Goal: Task Accomplishment & Management: Use online tool/utility

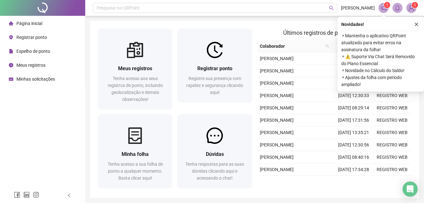
click at [36, 37] on span "Registrar ponto" at bounding box center [31, 37] width 31 height 5
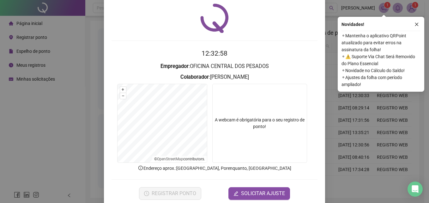
scroll to position [30, 0]
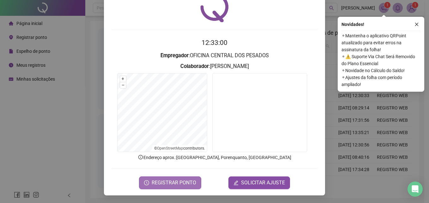
click at [163, 184] on span "REGISTRAR PONTO" at bounding box center [174, 183] width 45 height 8
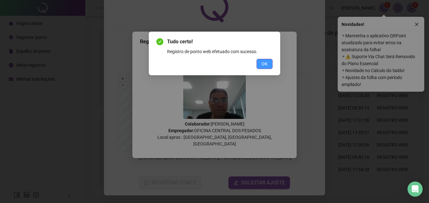
click at [262, 62] on span "OK" at bounding box center [264, 63] width 6 height 7
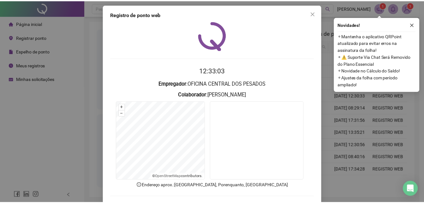
scroll to position [0, 0]
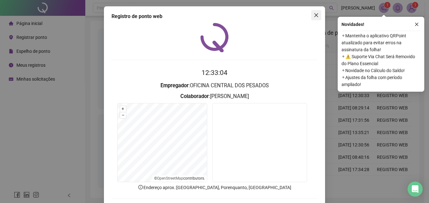
click at [314, 16] on icon "close" at bounding box center [316, 15] width 5 height 5
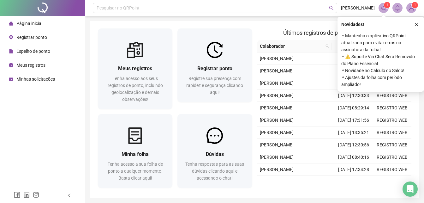
click at [412, 23] on div "Novidades !" at bounding box center [380, 25] width 79 height 8
click at [416, 22] on icon "close" at bounding box center [416, 24] width 4 height 4
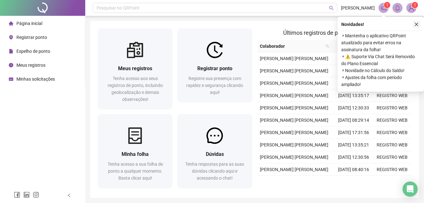
click at [416, 26] on icon "close" at bounding box center [416, 24] width 4 height 4
